Goal: Task Accomplishment & Management: Manage account settings

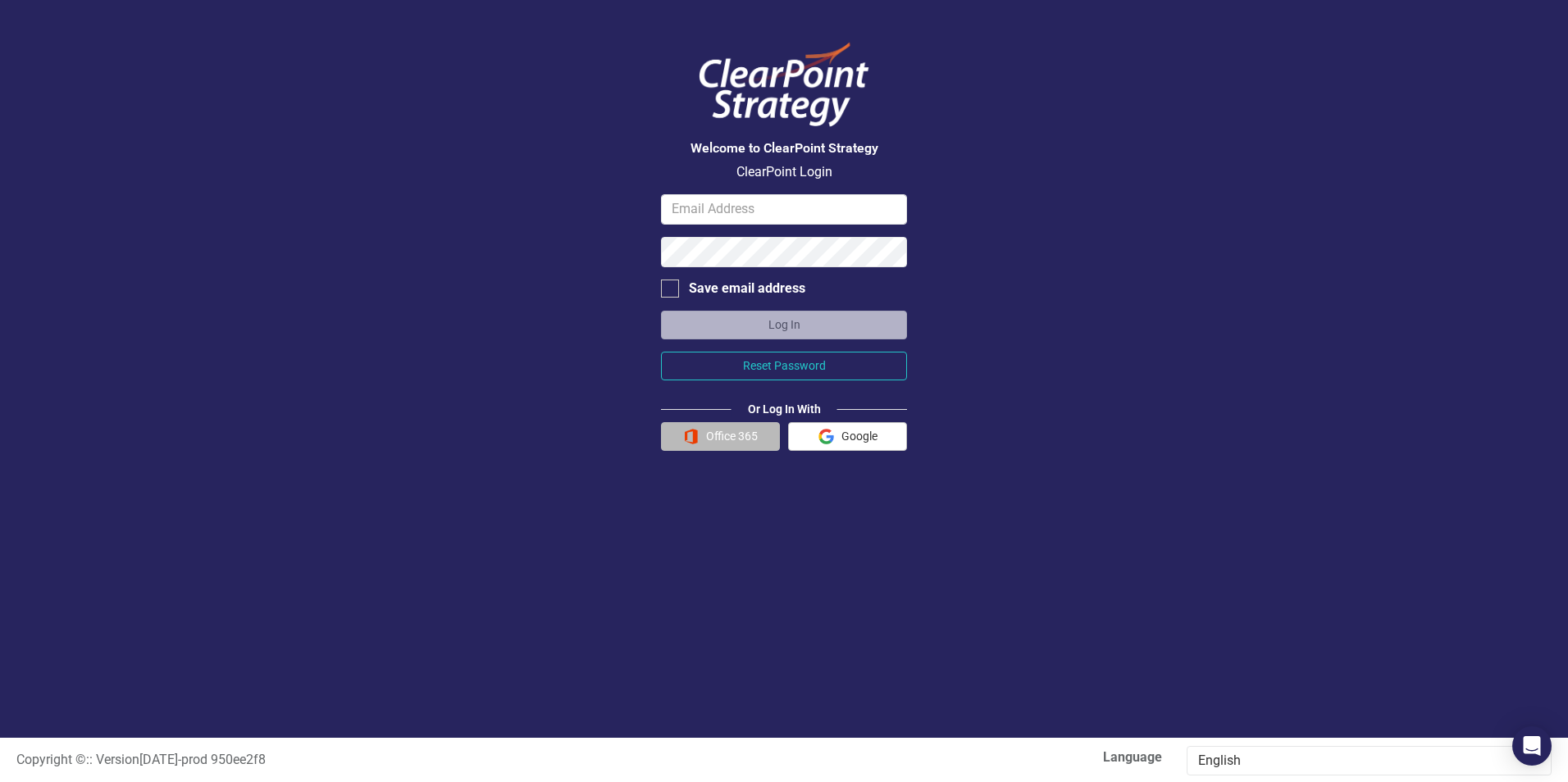
click at [731, 443] on button "Office 365" at bounding box center [720, 436] width 119 height 29
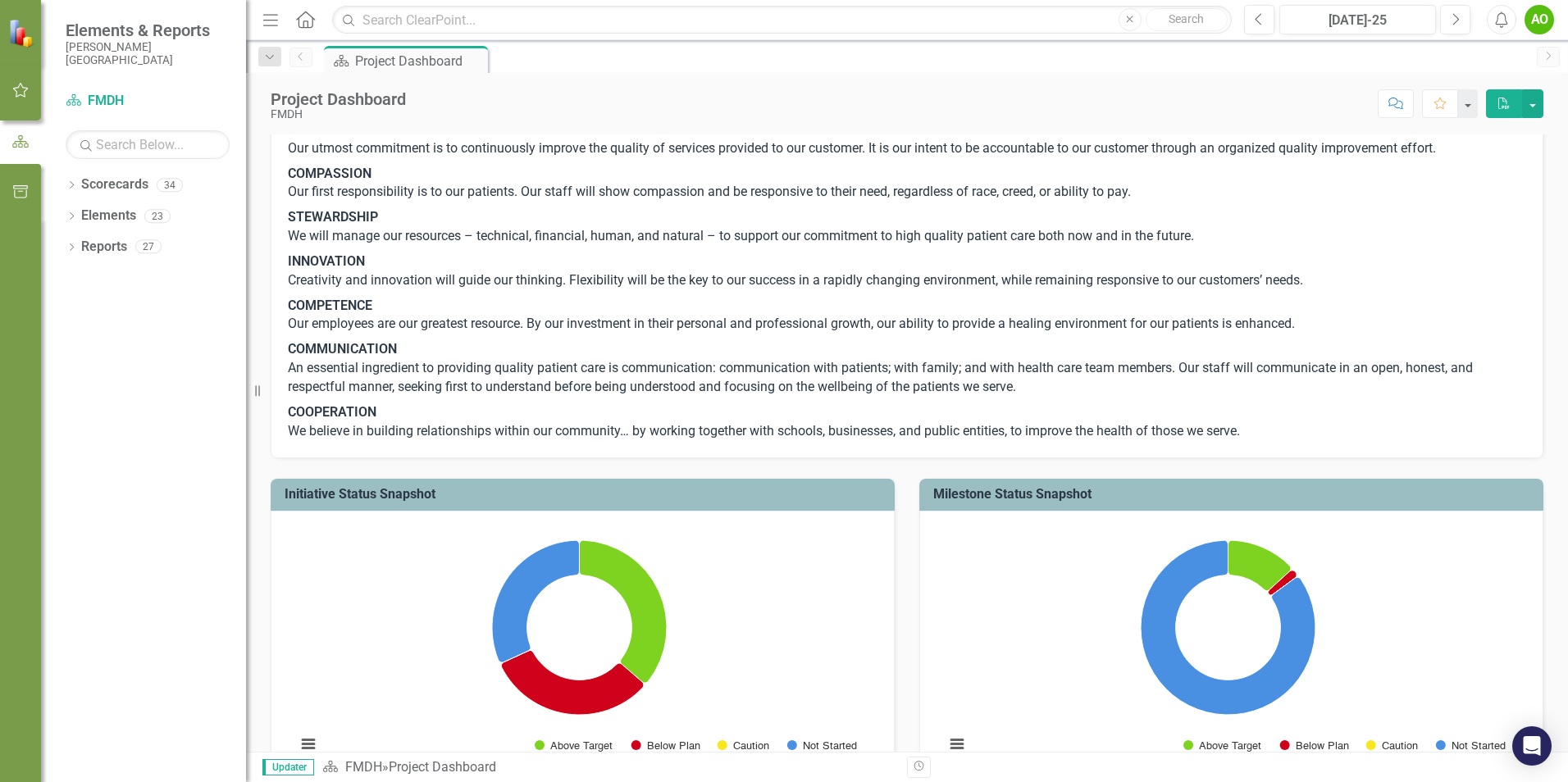
scroll to position [246, 0]
